Goal: Task Accomplishment & Management: Use online tool/utility

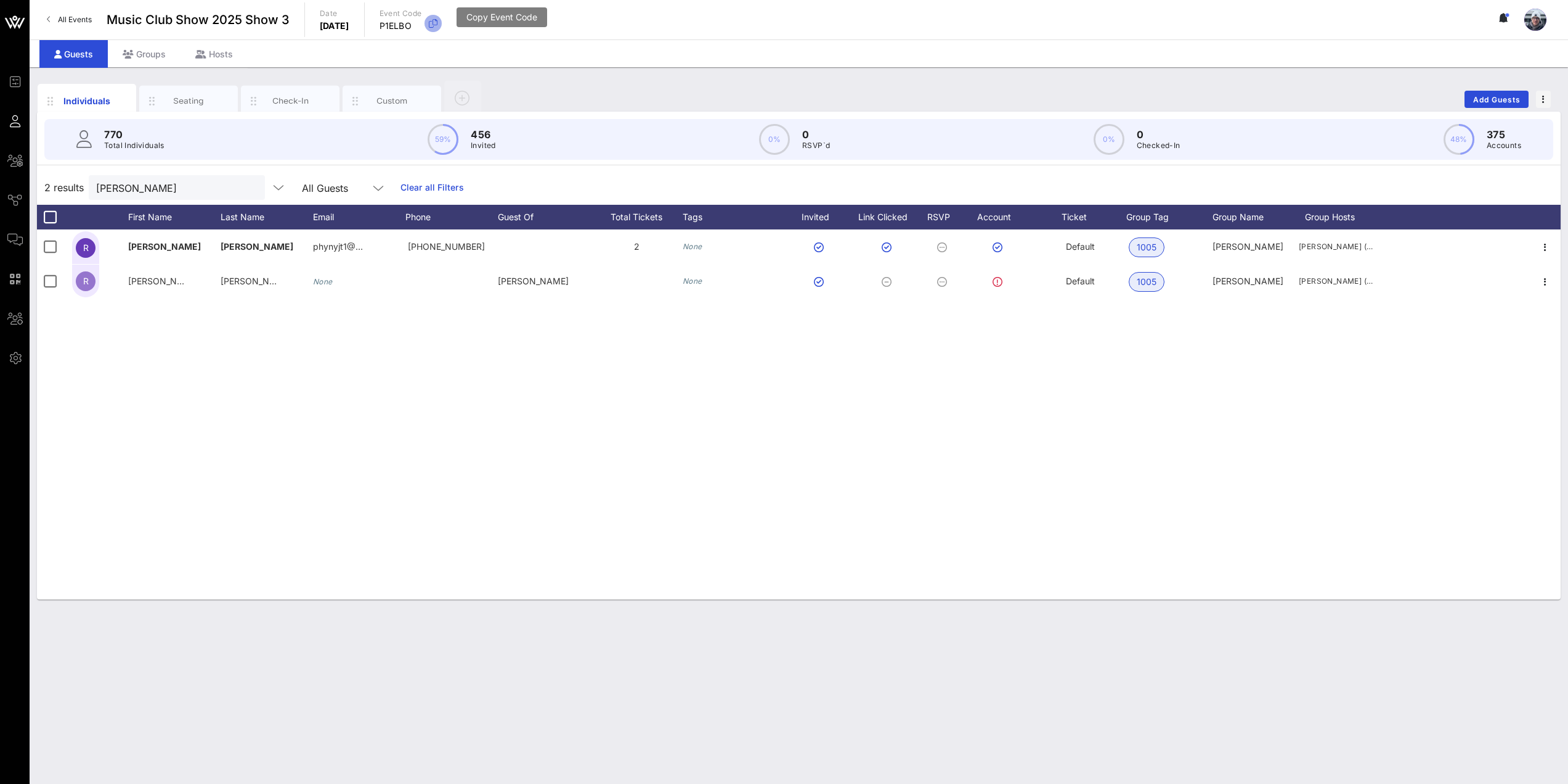
click at [441, 24] on span "button" at bounding box center [433, 23] width 17 height 14
click at [441, 21] on icon "button" at bounding box center [433, 23] width 14 height 14
click at [246, 187] on button "clear icon" at bounding box center [250, 188] width 8 height 13
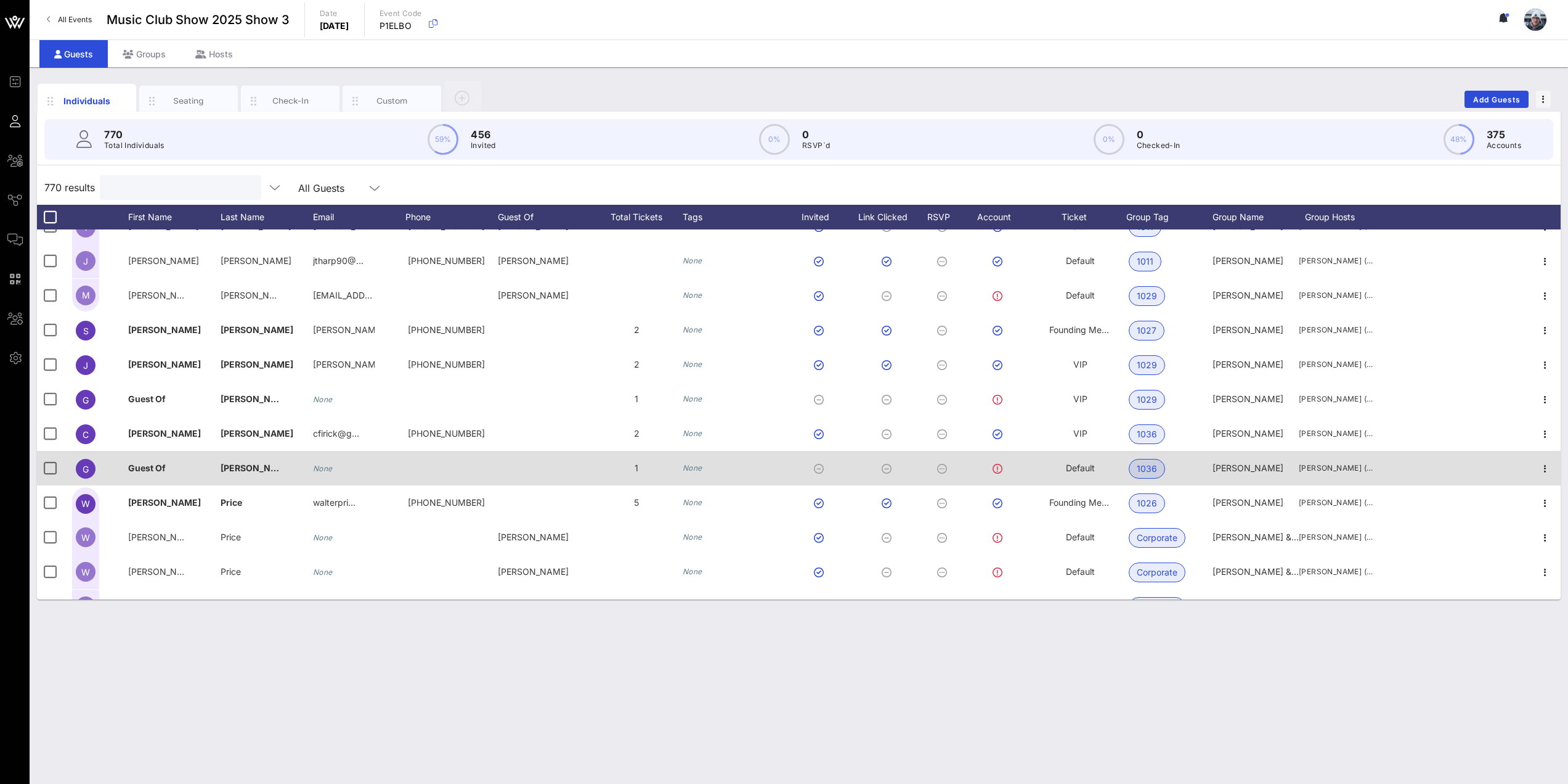
scroll to position [62, 0]
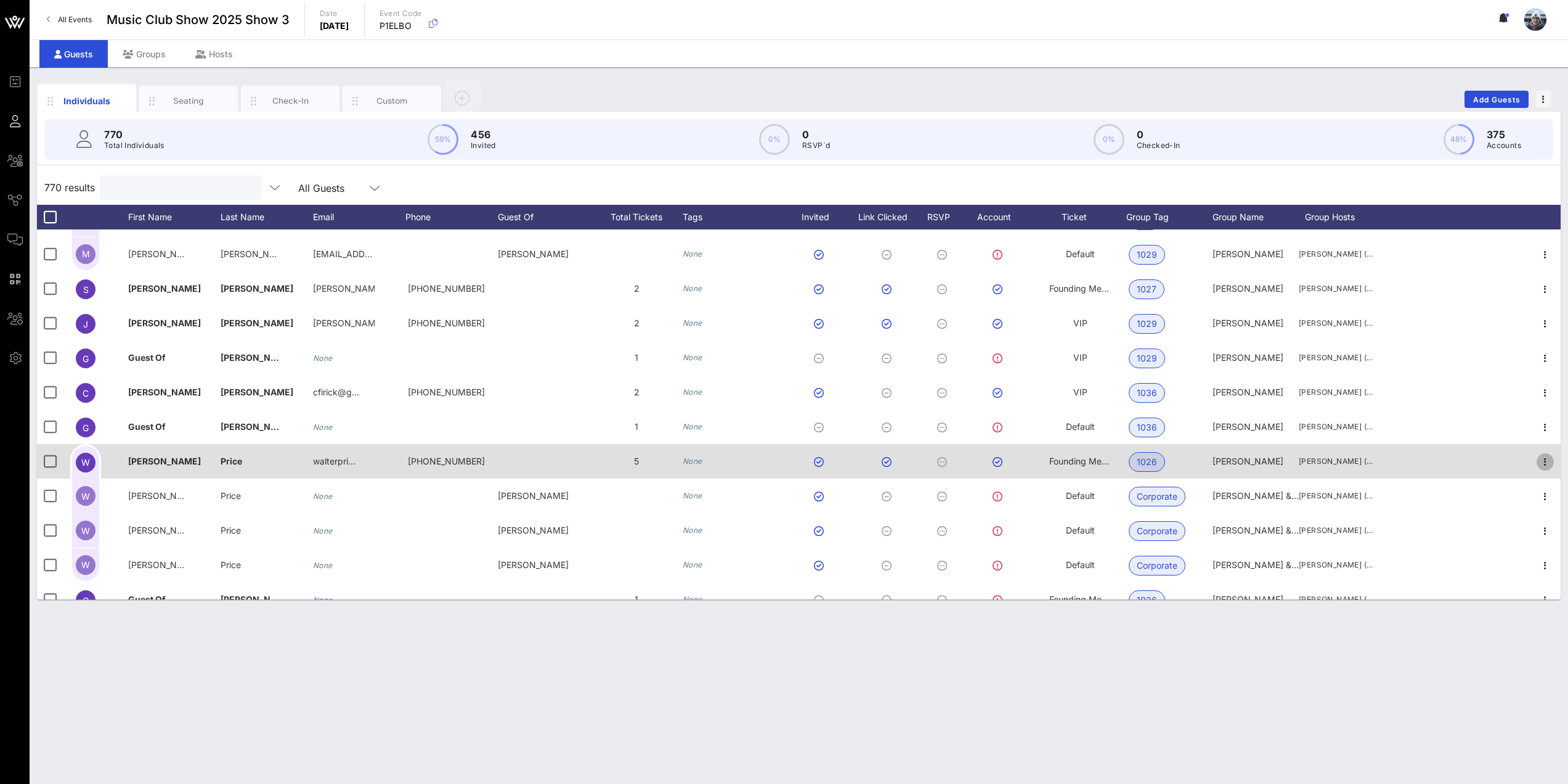
click at [1538, 455] on icon "button" at bounding box center [1545, 461] width 14 height 14
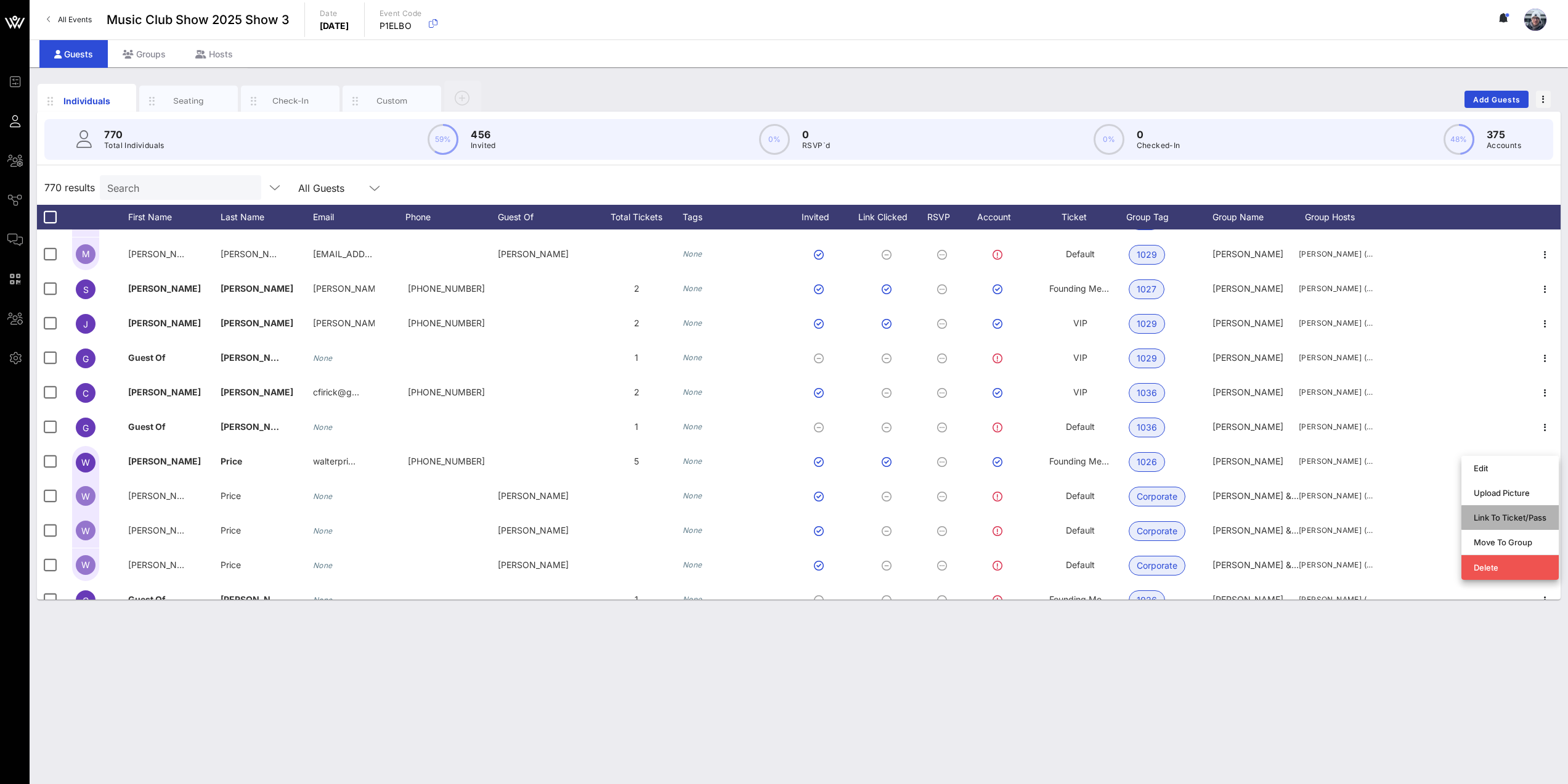
click at [1513, 514] on div "Link To Ticket/Pass" at bounding box center [1510, 517] width 73 height 10
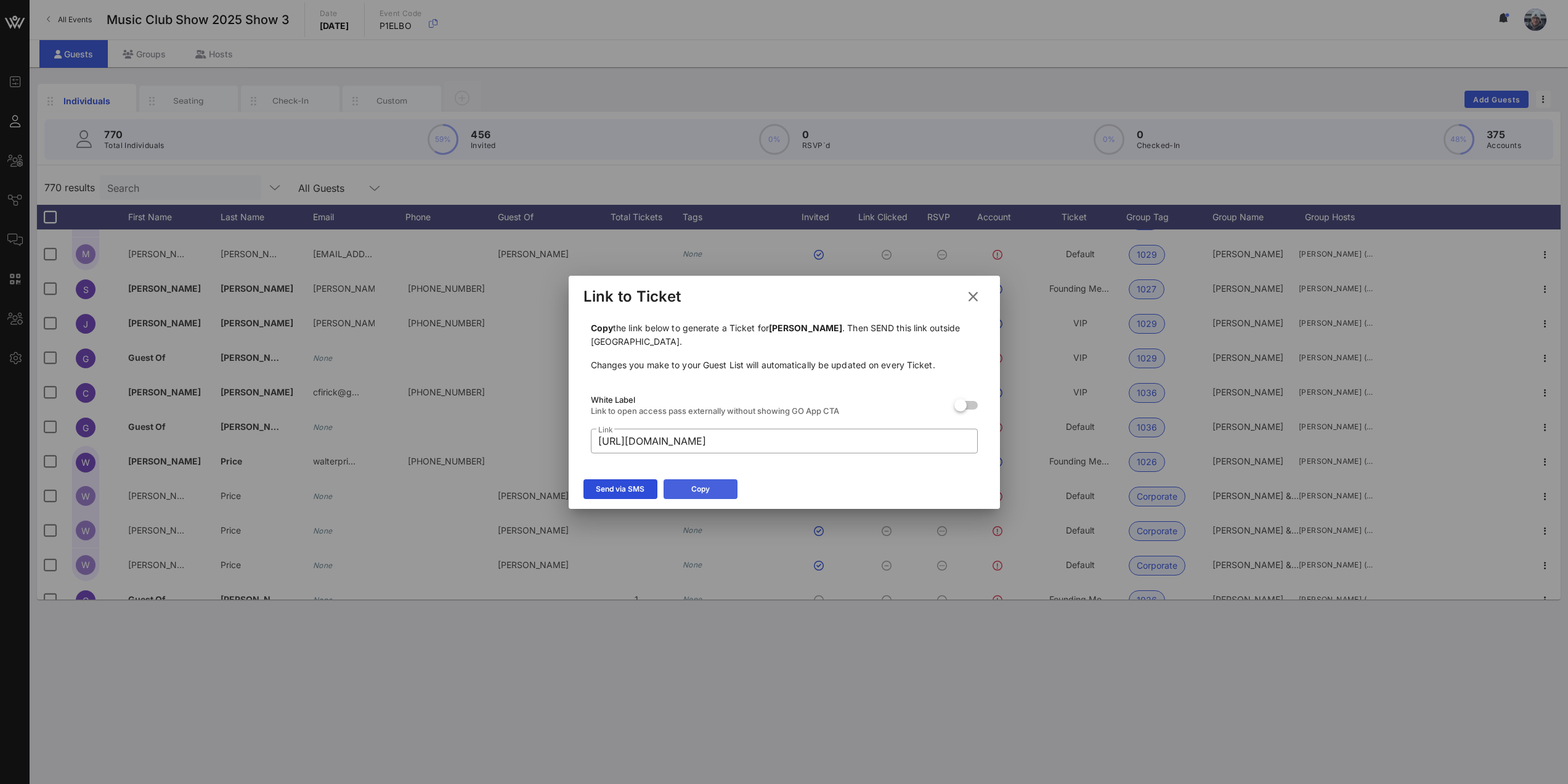
click at [707, 493] on div "Copy" at bounding box center [700, 488] width 19 height 13
click at [977, 297] on icon at bounding box center [973, 296] width 22 height 21
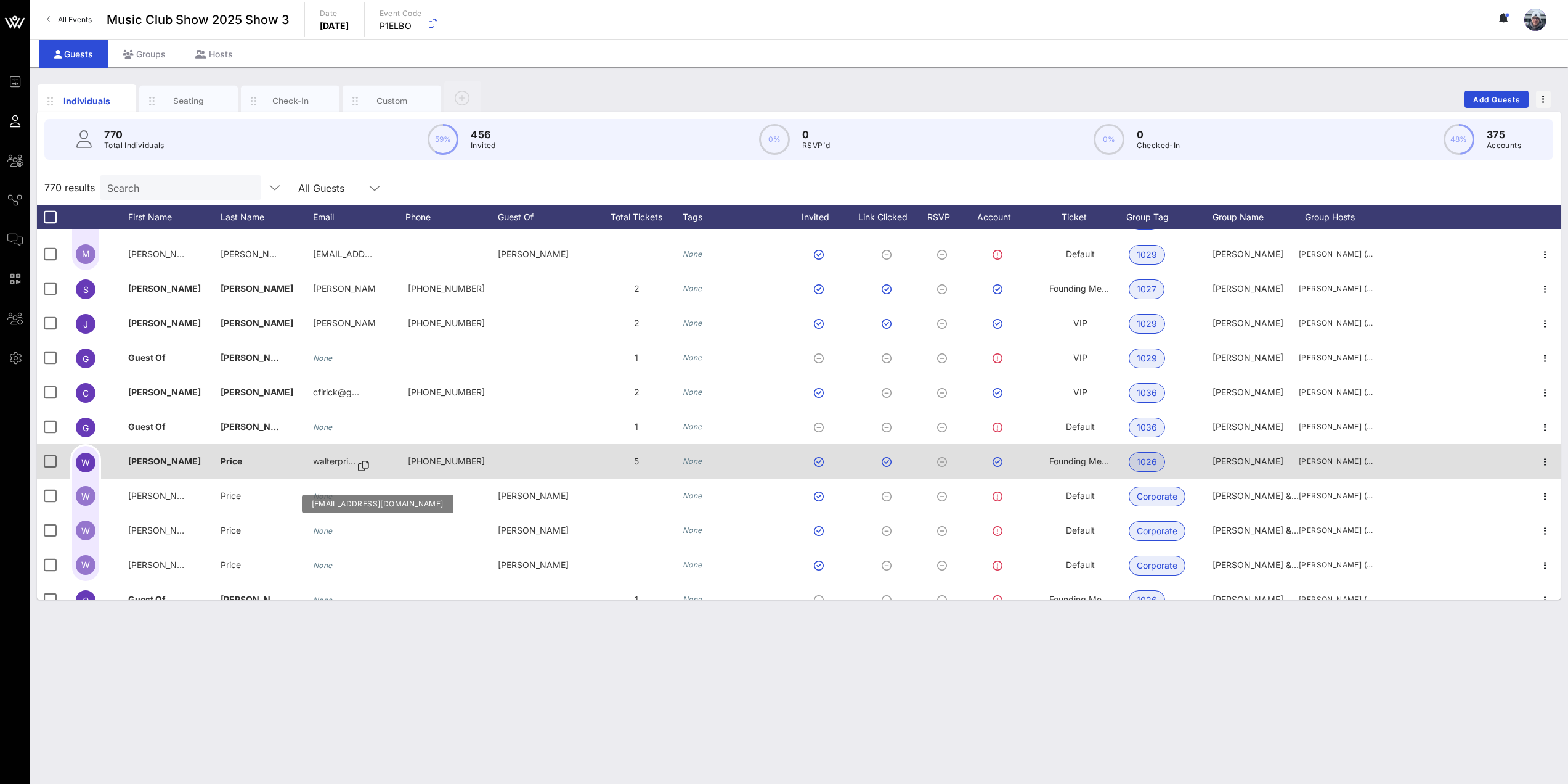
click at [366, 465] on icon at bounding box center [363, 465] width 11 height 1
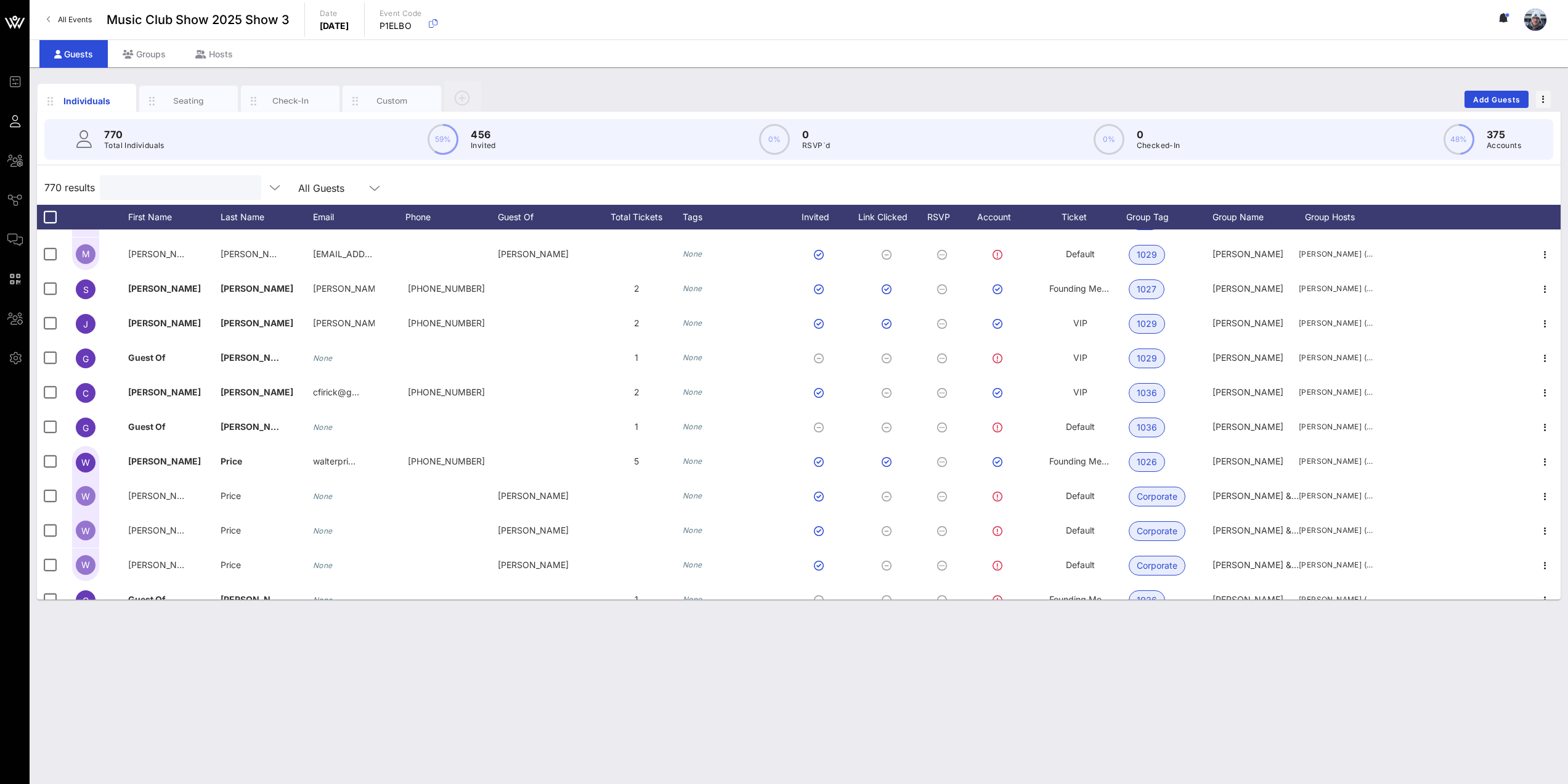
click at [149, 183] on input "text" at bounding box center [179, 187] width 144 height 16
paste input "[EMAIL_ADDRESS][DOMAIN_NAME]"
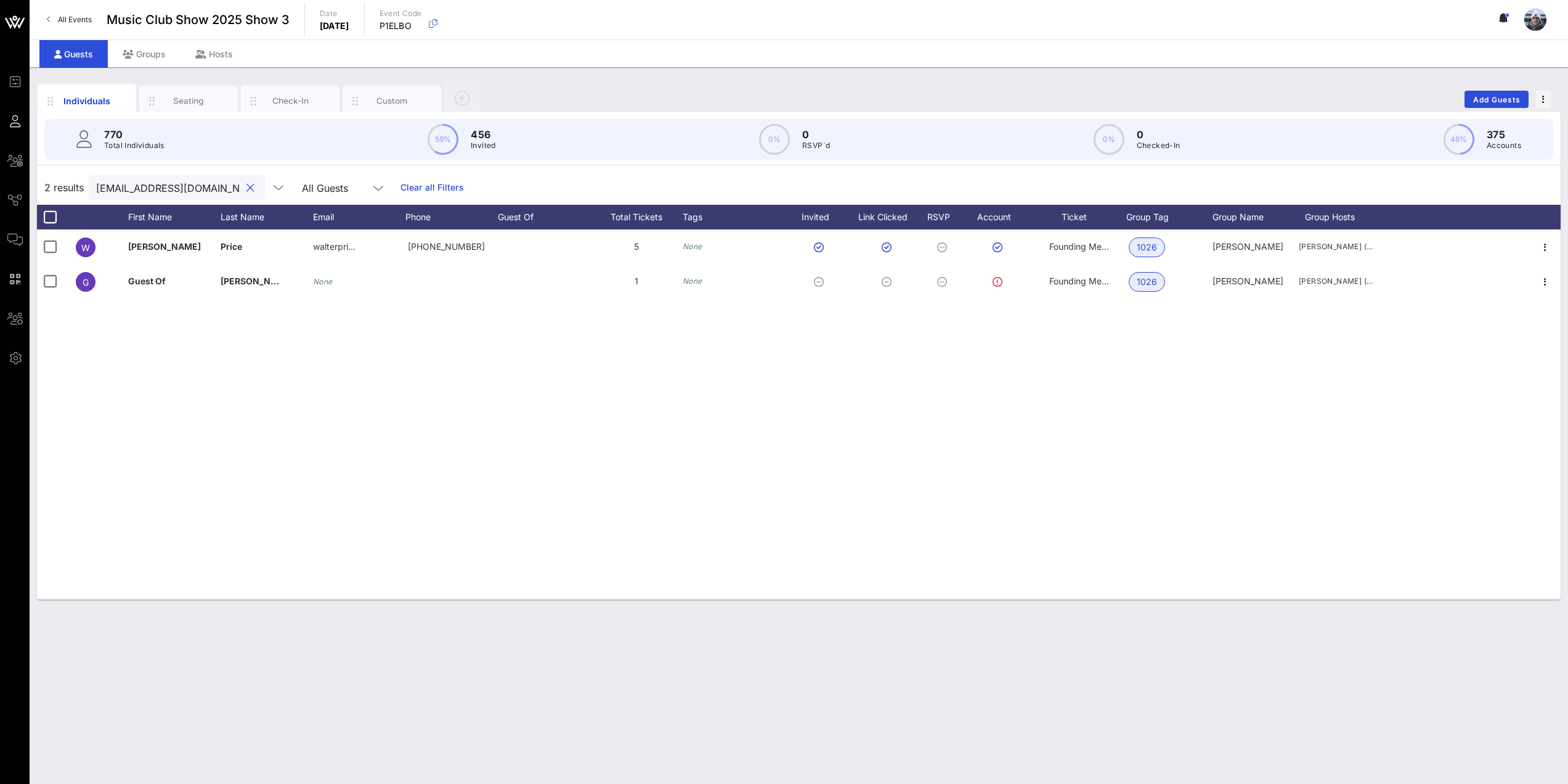
scroll to position [0, 0]
type input "[EMAIL_ADDRESS][DOMAIN_NAME]"
